Goal: Task Accomplishment & Management: Complete application form

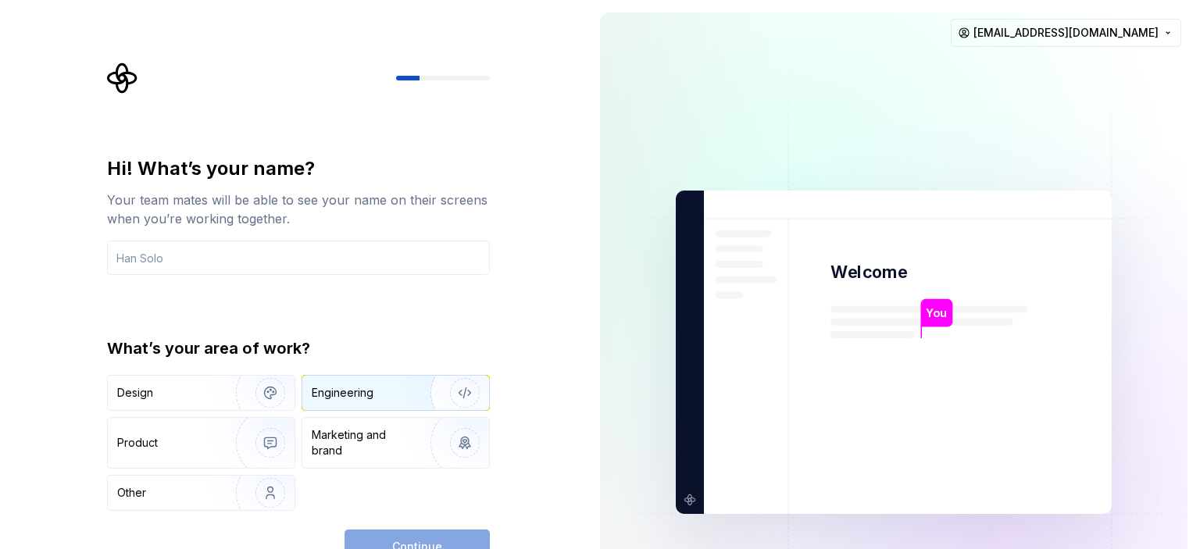
click at [392, 381] on div "Engineering" at bounding box center [395, 393] width 187 height 34
click at [351, 255] on input "text" at bounding box center [298, 258] width 383 height 34
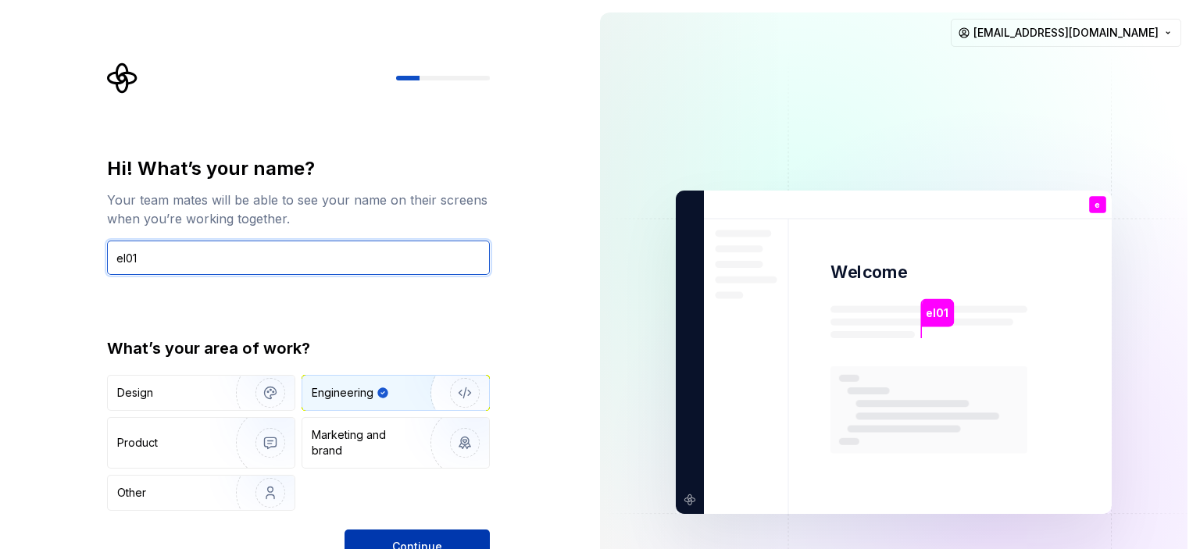
type input "el01"
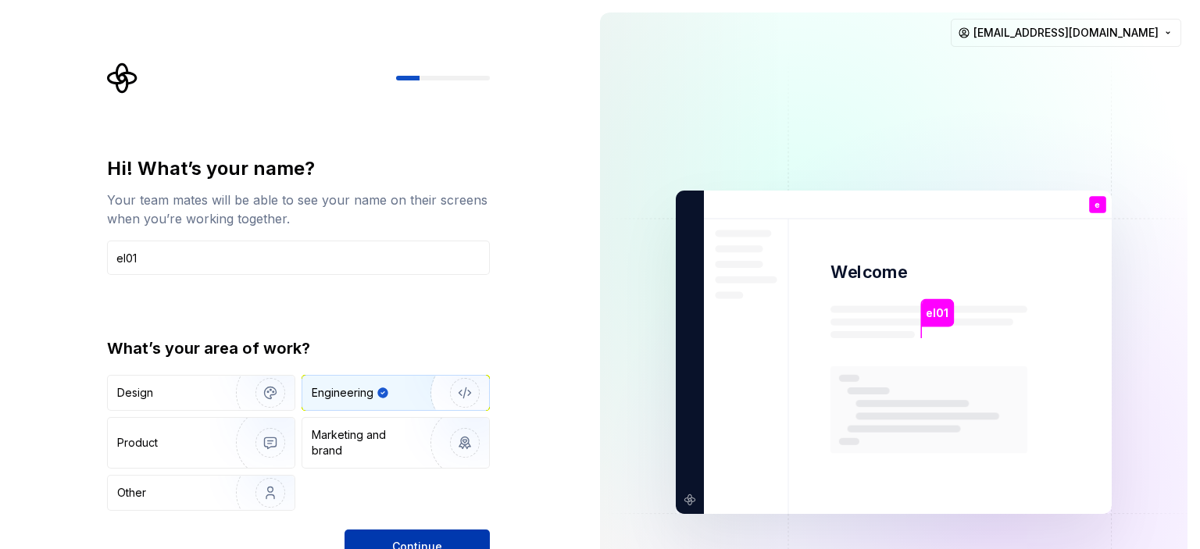
click at [428, 538] on button "Continue" at bounding box center [417, 547] width 145 height 34
click at [606, 384] on img at bounding box center [894, 353] width 633 height 739
click at [1147, 33] on html "Hi! What’s your name? Your team mates will be able to see your name on their sc…" at bounding box center [600, 274] width 1200 height 549
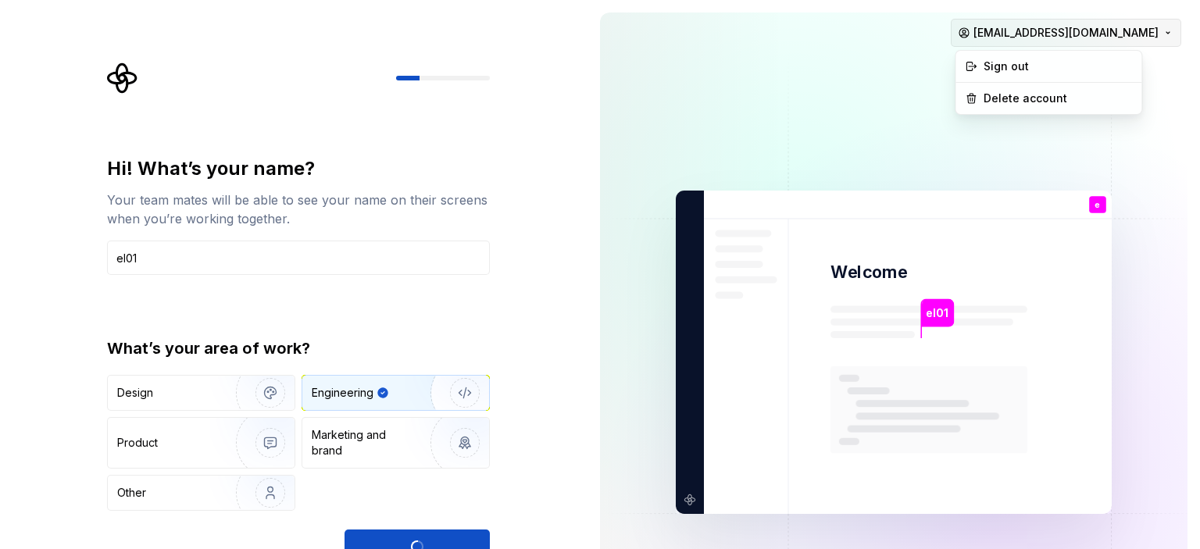
click at [1147, 33] on html "Hi! What’s your name? Your team mates will be able to see your name on their sc…" at bounding box center [600, 274] width 1200 height 549
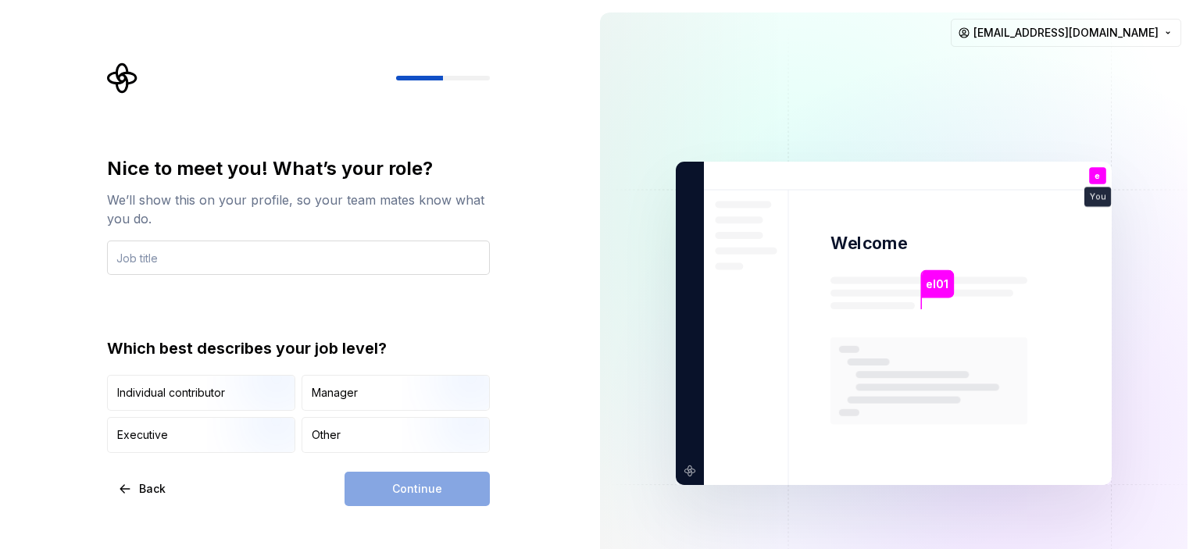
click at [236, 253] on input "text" at bounding box center [298, 258] width 383 height 34
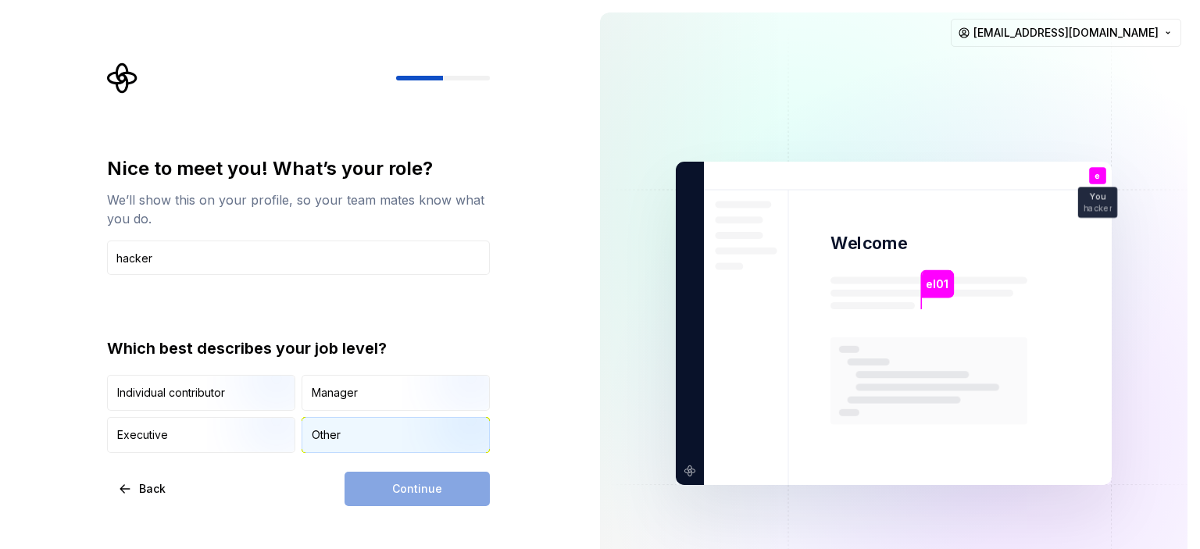
type input "hacker"
click at [384, 431] on div "Other" at bounding box center [395, 435] width 187 height 34
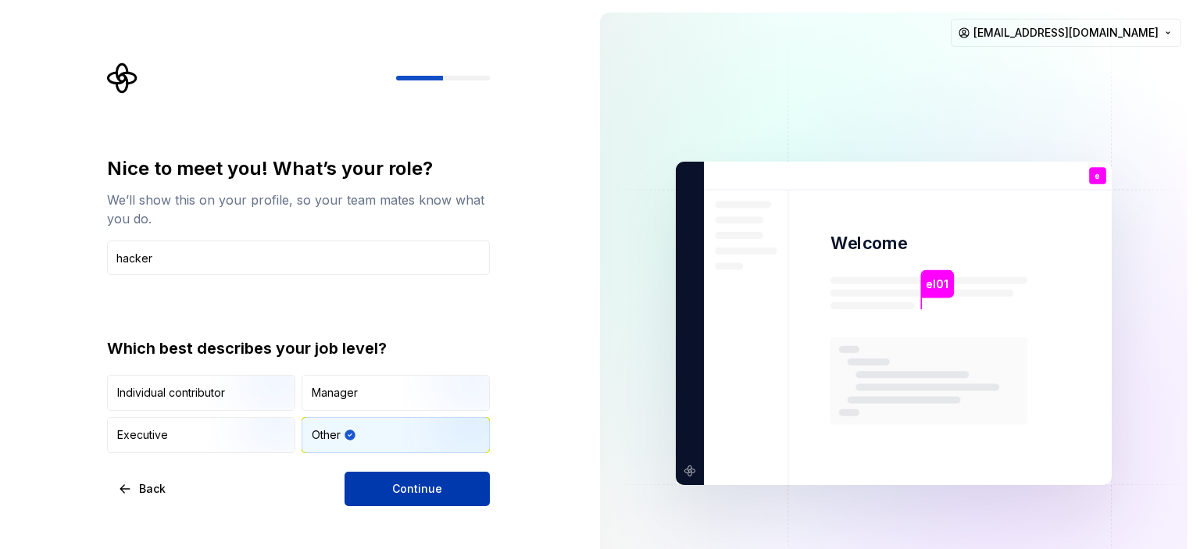
click at [441, 502] on button "Continue" at bounding box center [417, 489] width 145 height 34
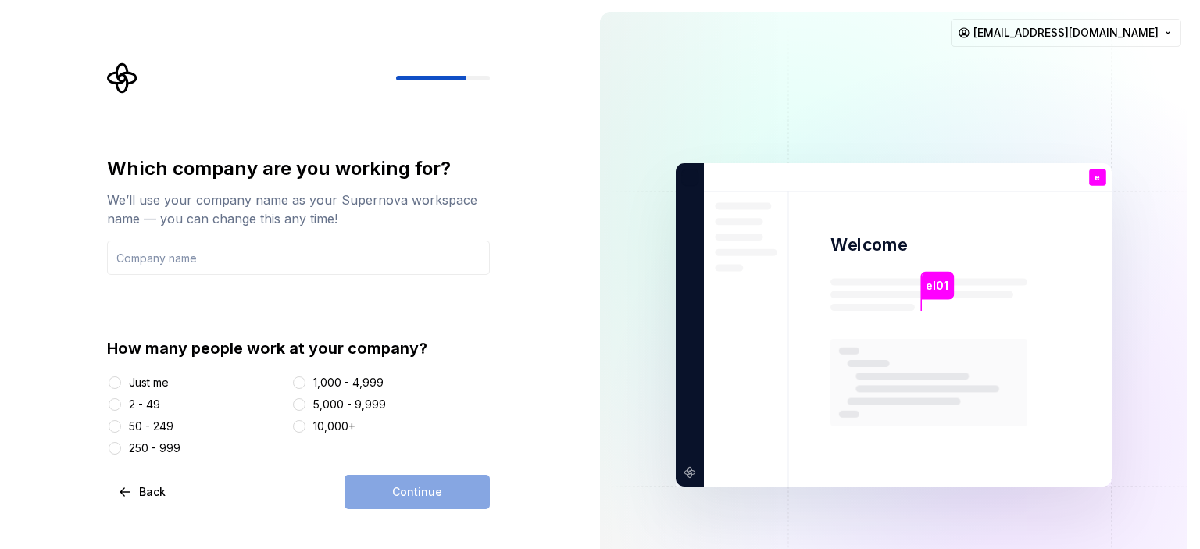
click at [167, 445] on div "250 - 999" at bounding box center [155, 449] width 52 height 16
click at [121, 445] on button "250 - 999" at bounding box center [115, 448] width 13 height 13
click at [331, 430] on div "10,000+" at bounding box center [334, 427] width 42 height 16
click at [306, 430] on button "10,000+" at bounding box center [299, 426] width 13 height 13
click at [270, 266] on input "text" at bounding box center [298, 258] width 383 height 34
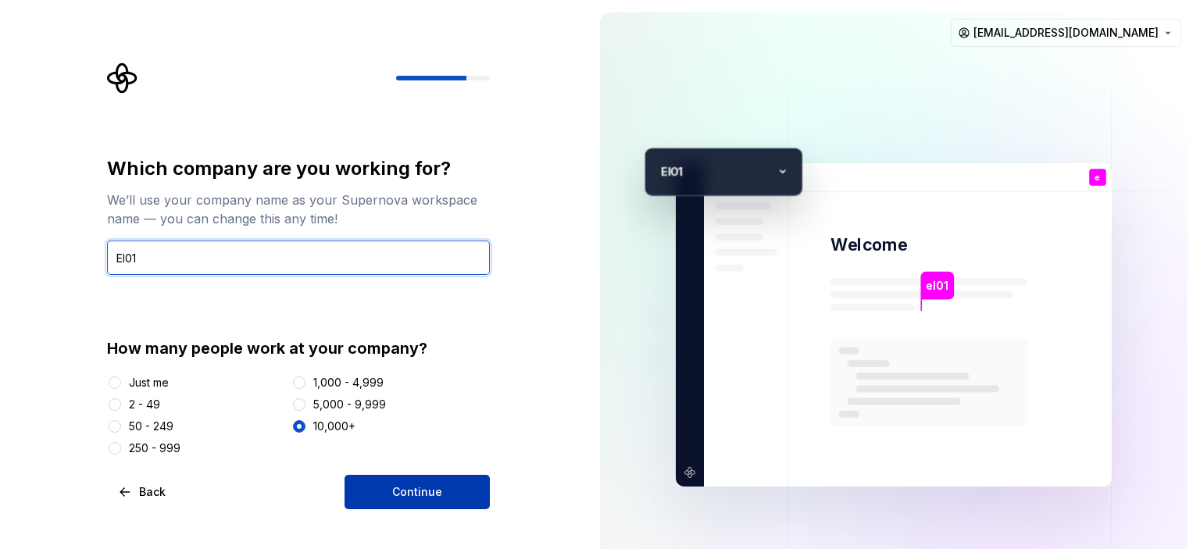
type input "El01"
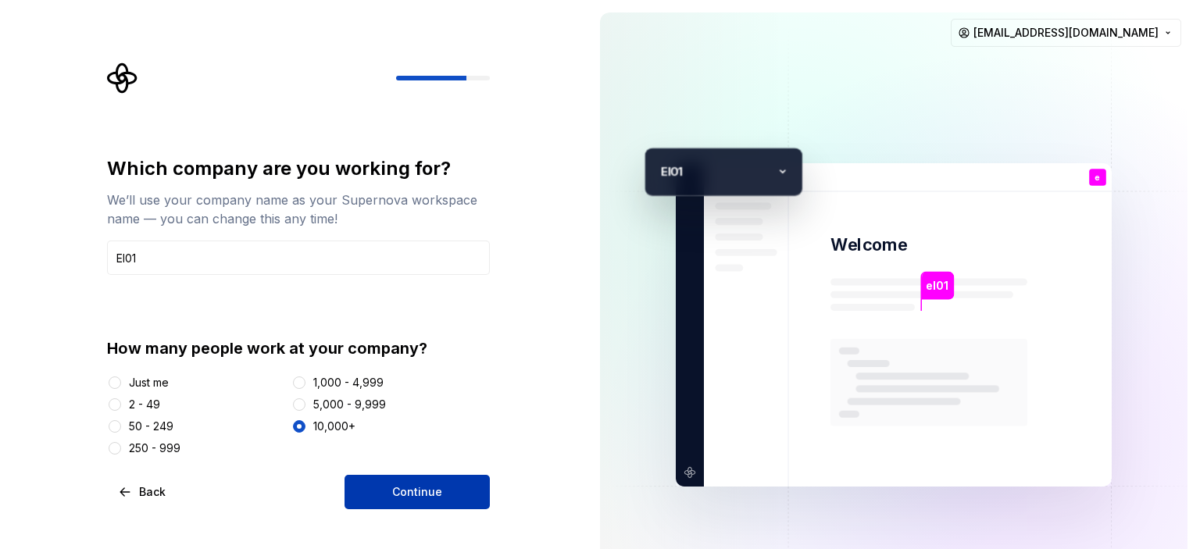
click at [399, 482] on button "Continue" at bounding box center [417, 492] width 145 height 34
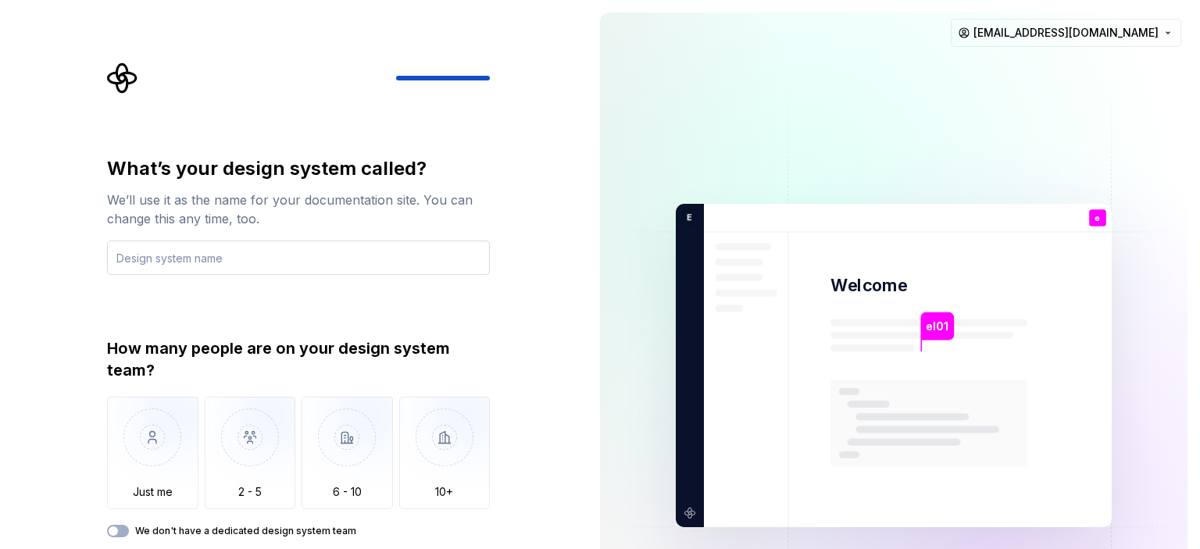
click at [239, 259] on input "text" at bounding box center [298, 258] width 383 height 34
type input "El01"
drag, startPoint x: 1125, startPoint y: 110, endPoint x: 1200, endPoint y: 76, distance: 81.8
click at [1129, 108] on img at bounding box center [894, 366] width 633 height 739
drag, startPoint x: 1200, startPoint y: 45, endPoint x: 1200, endPoint y: 344, distance: 298.5
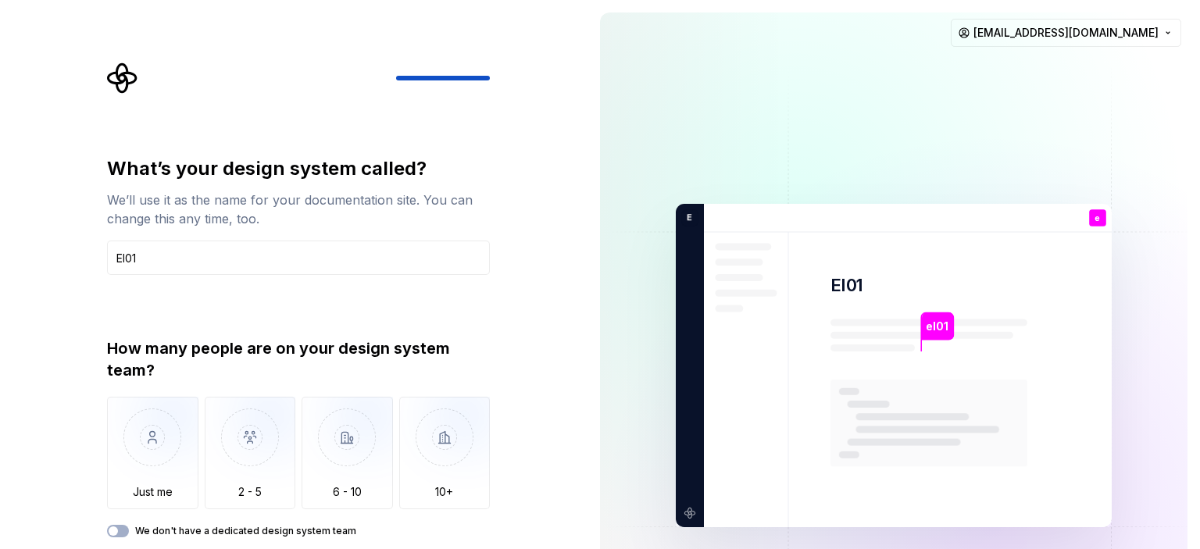
click at [1200, 344] on div "el01 El01 e You hacker T B +3 E l01 [PERSON_NAME] [PERSON_NAME] [EMAIL_ADDRESS]…" at bounding box center [894, 365] width 613 height 731
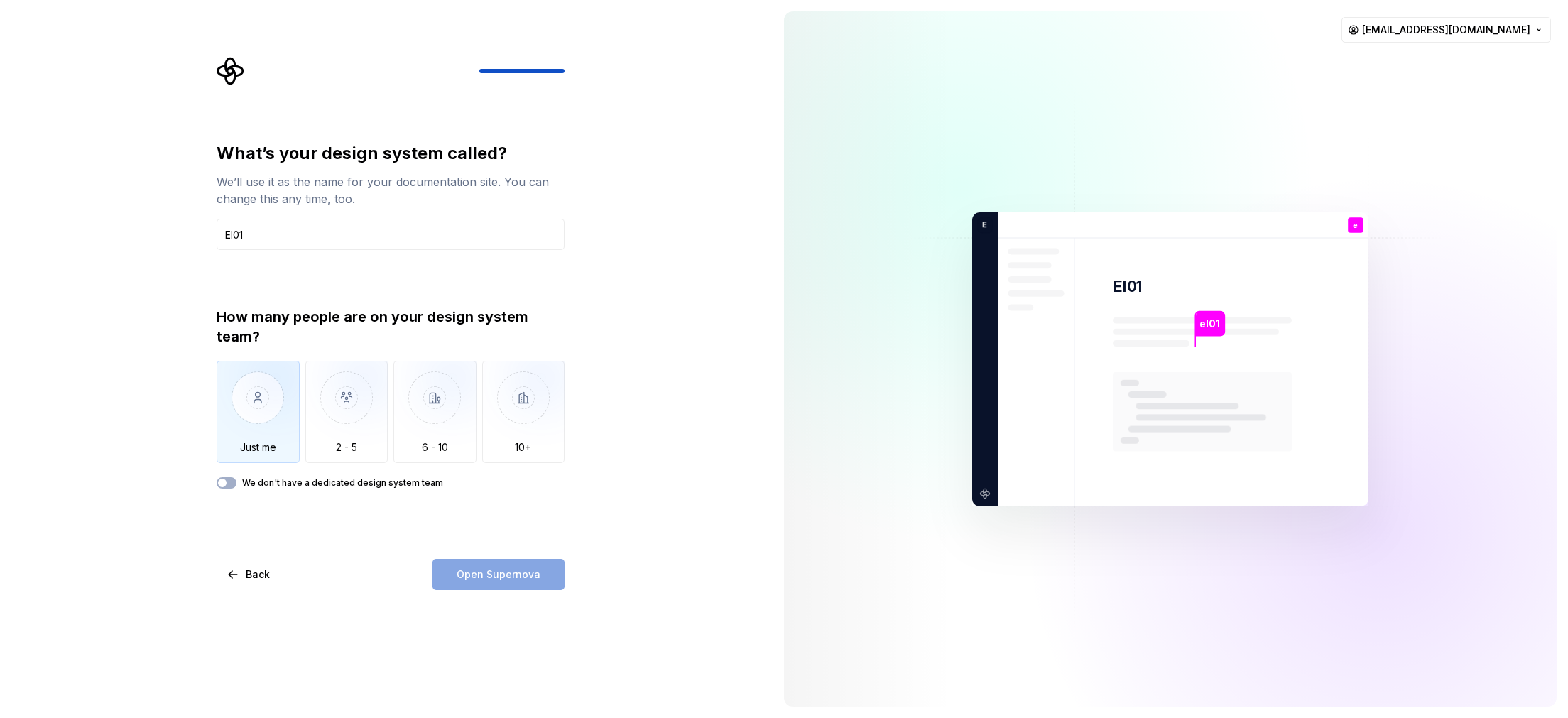
click at [270, 419] on img "button" at bounding box center [257, 408] width 83 height 95
click at [522, 424] on img "button" at bounding box center [523, 408] width 83 height 95
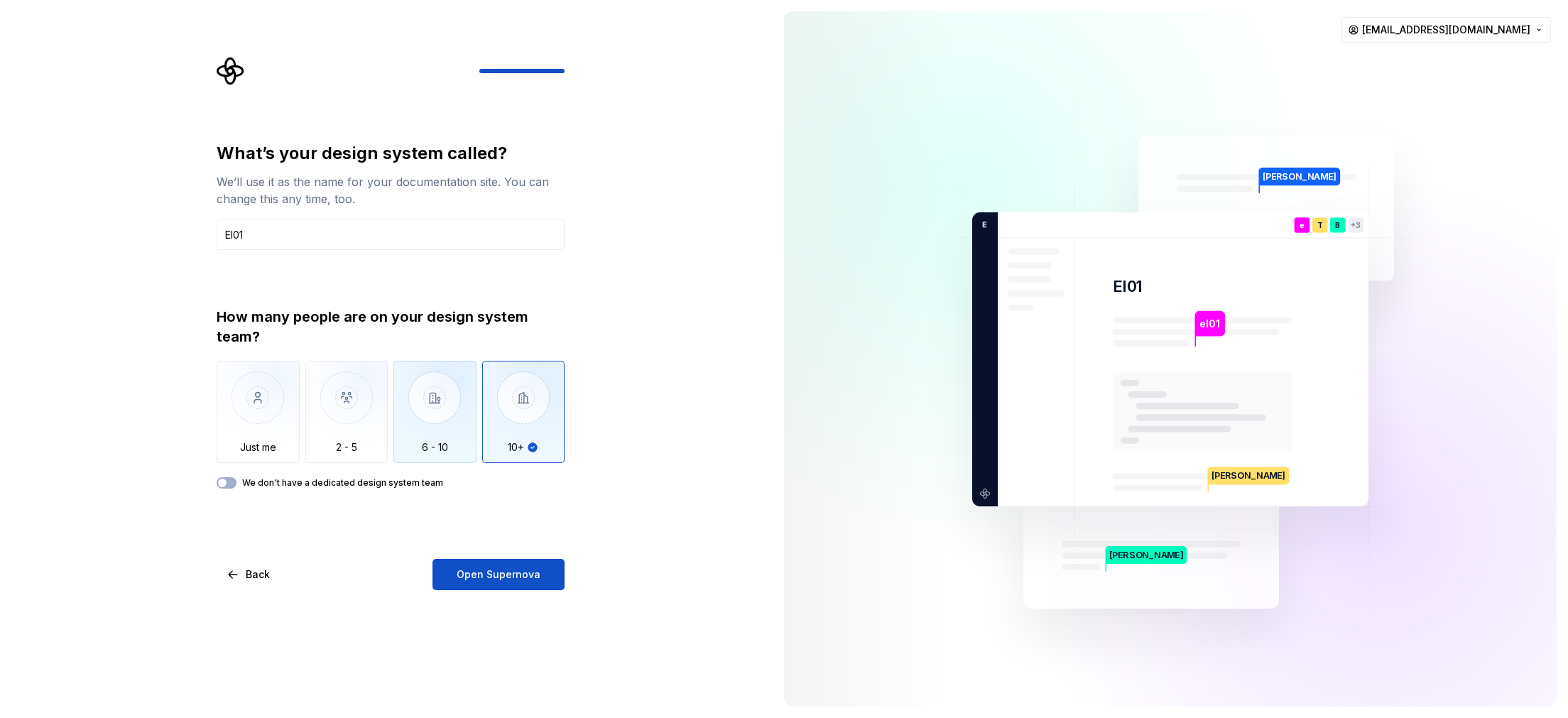
click at [463, 424] on img "button" at bounding box center [434, 408] width 83 height 95
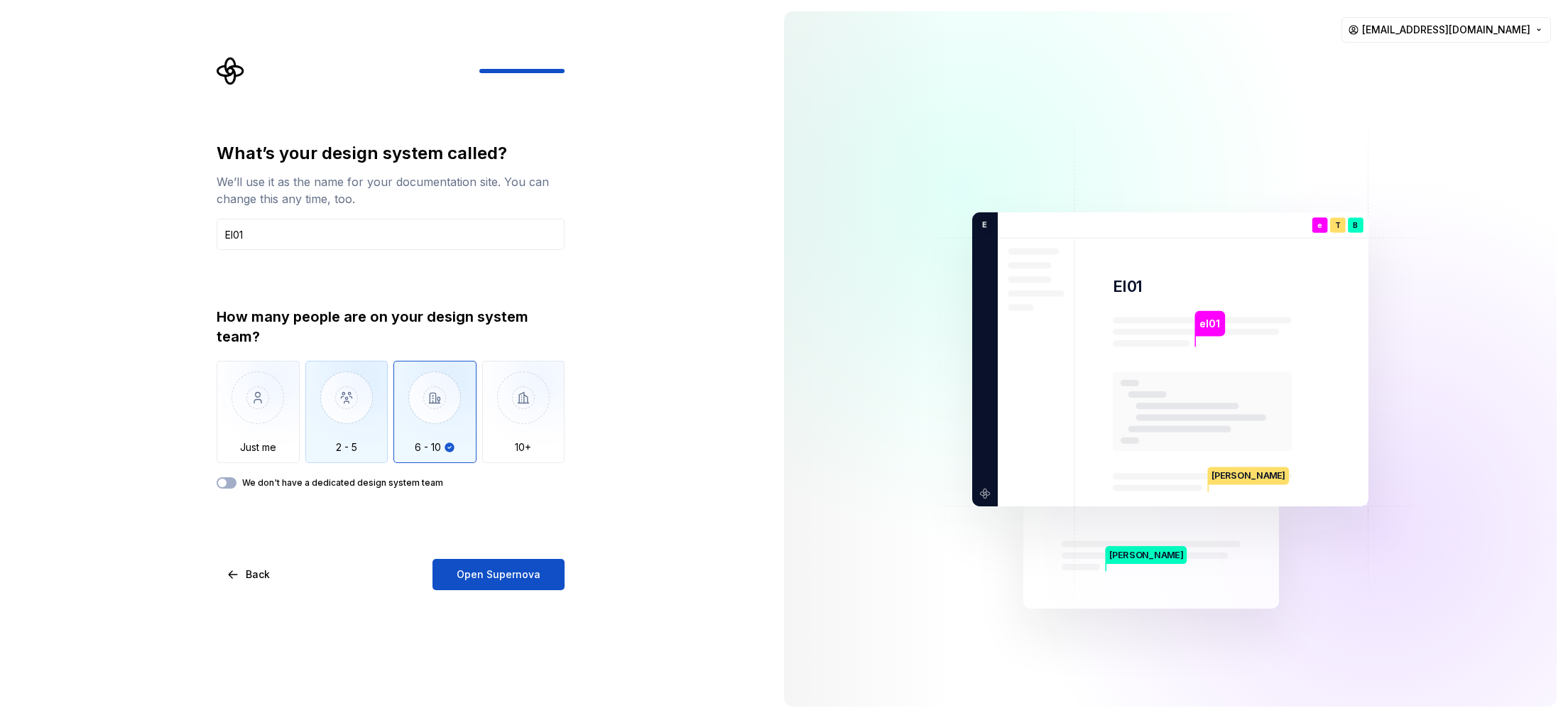
click at [350, 437] on img "button" at bounding box center [346, 408] width 83 height 95
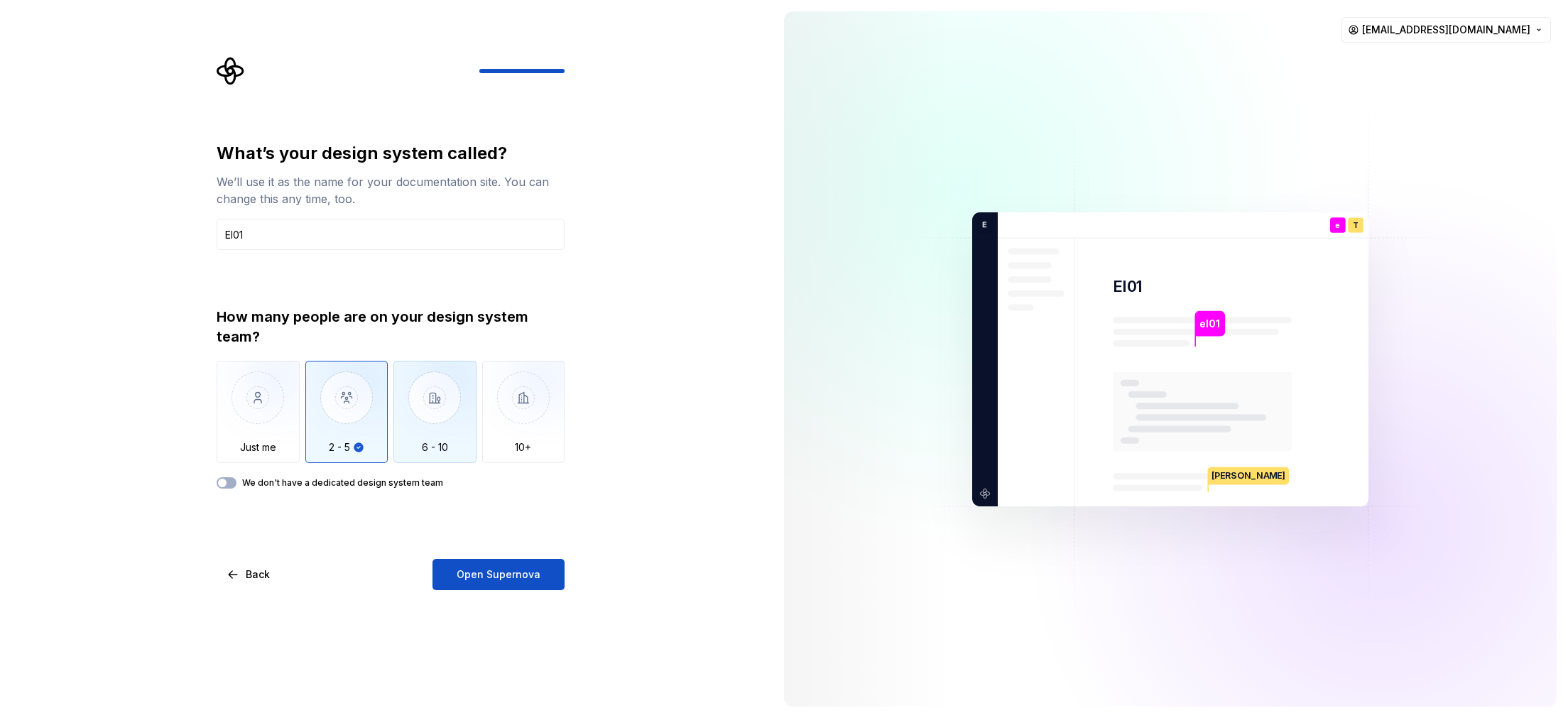
click at [419, 451] on img "button" at bounding box center [434, 408] width 83 height 95
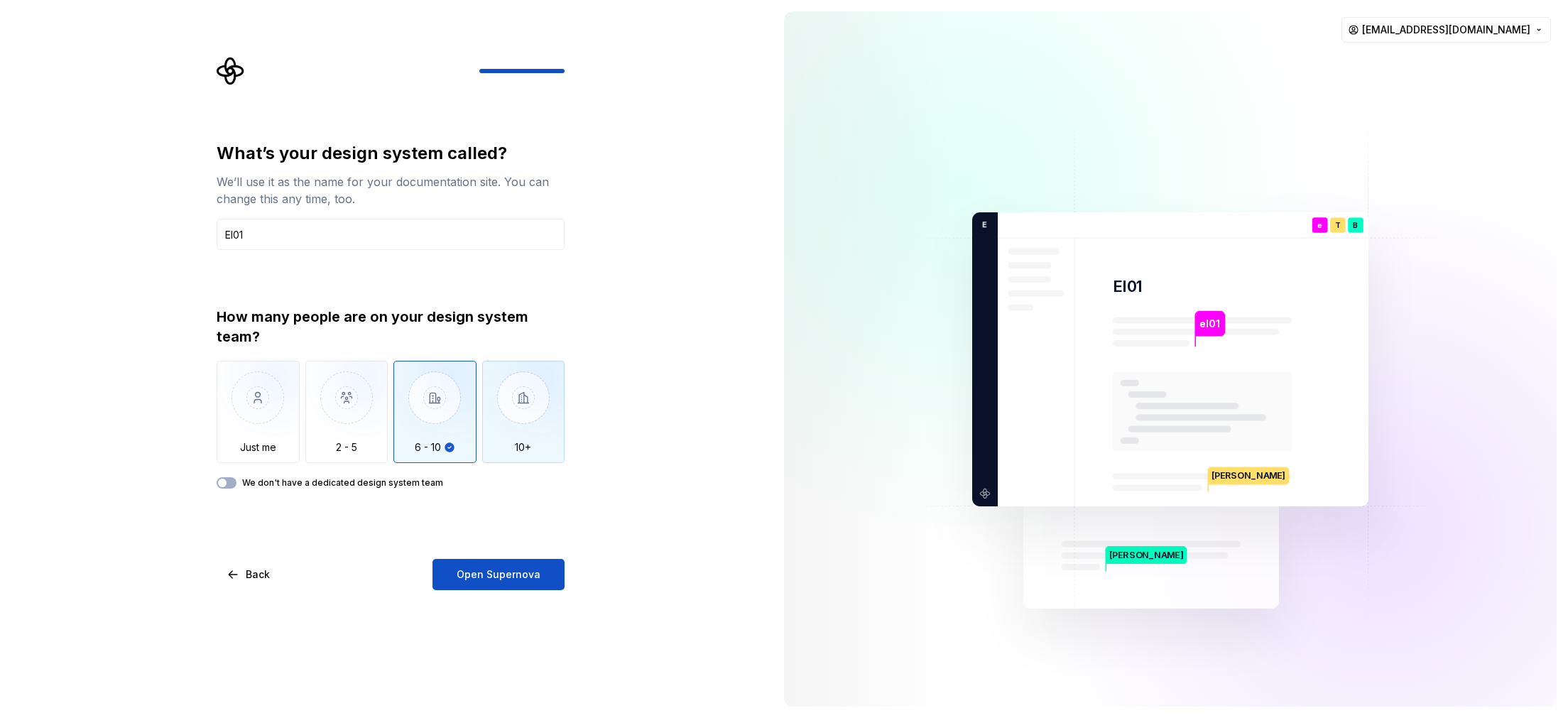
click at [518, 454] on img "button" at bounding box center [523, 408] width 83 height 95
click at [451, 446] on img "button" at bounding box center [434, 408] width 83 height 95
click at [462, 499] on span "Open Supernova" at bounding box center [498, 574] width 84 height 15
click at [375, 415] on img "button" at bounding box center [346, 408] width 83 height 95
click at [414, 454] on img "button" at bounding box center [434, 408] width 83 height 95
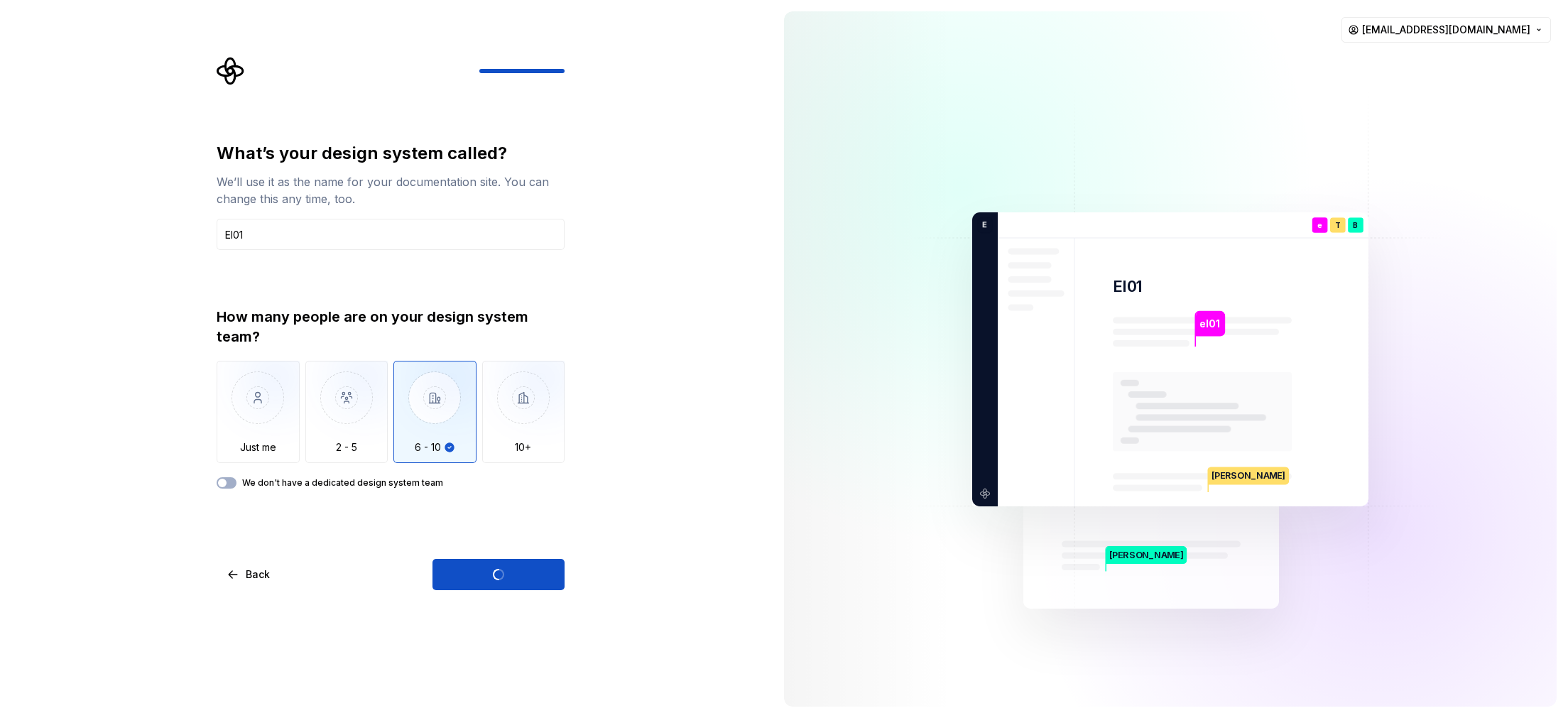
click at [456, 432] on img "button" at bounding box center [434, 408] width 83 height 95
click at [528, 499] on div "Open Supernova" at bounding box center [498, 574] width 132 height 31
click at [303, 241] on input "El01" at bounding box center [390, 234] width 348 height 31
click at [684, 211] on div "What’s your design system called? We’ll use it as the name for your documentati…" at bounding box center [386, 359] width 772 height 718
